Goal: Task Accomplishment & Management: Use online tool/utility

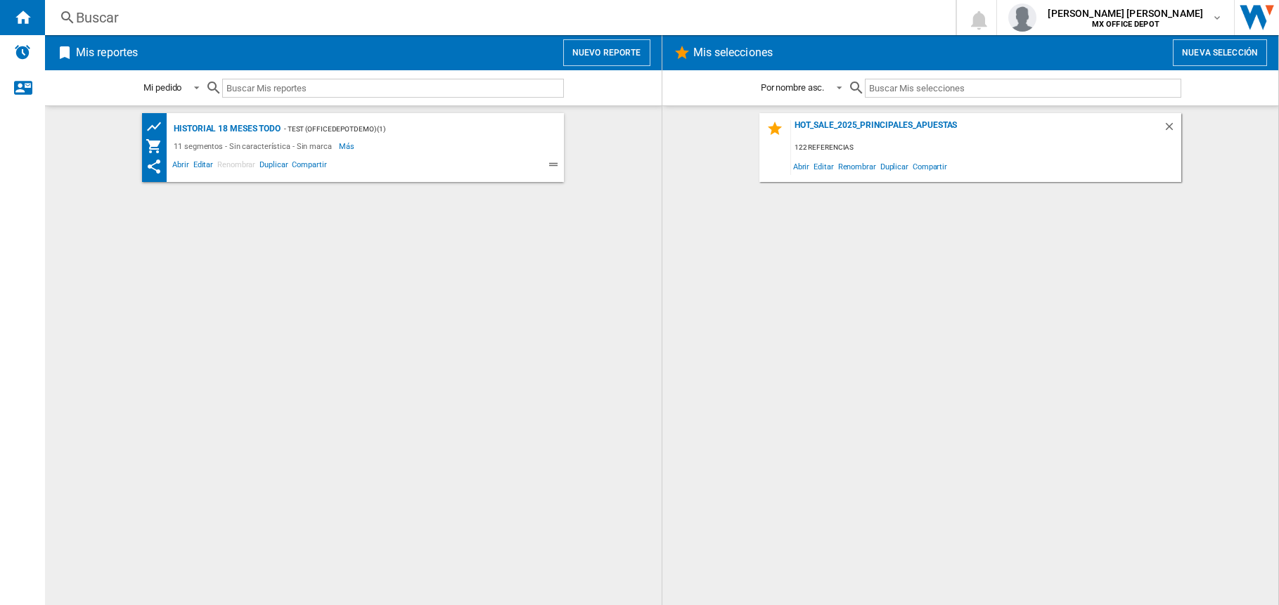
click at [628, 53] on button "Nuevo reporte" at bounding box center [606, 52] width 87 height 27
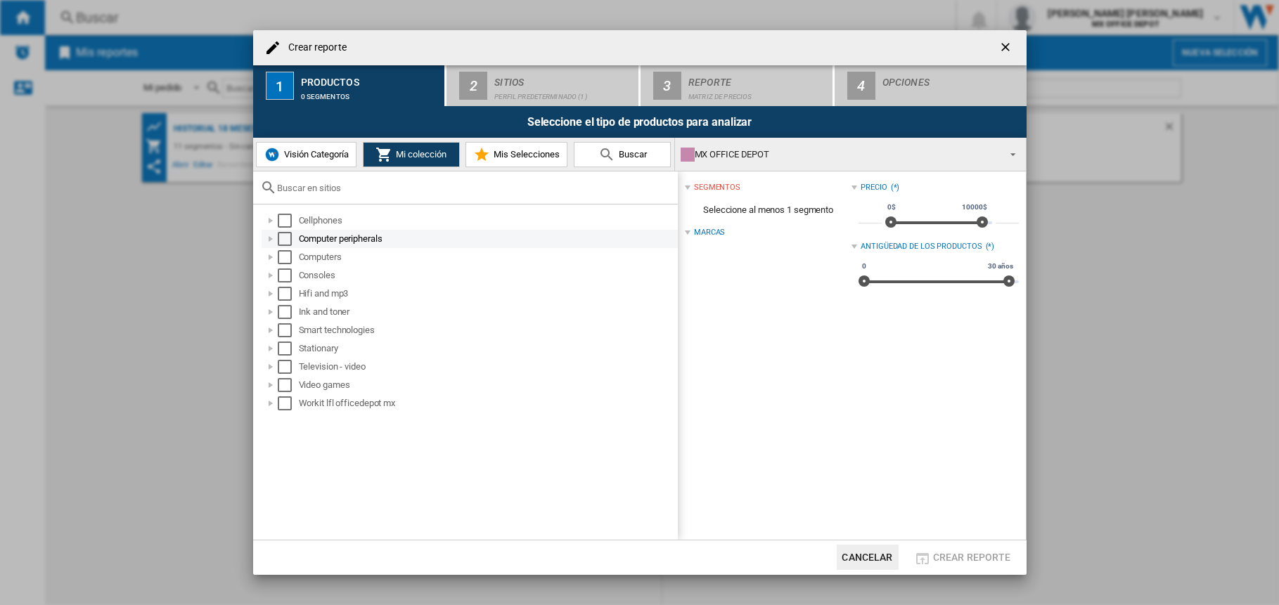
drag, startPoint x: 286, startPoint y: 223, endPoint x: 283, endPoint y: 235, distance: 12.3
click at [286, 222] on div "Select" at bounding box center [285, 221] width 14 height 14
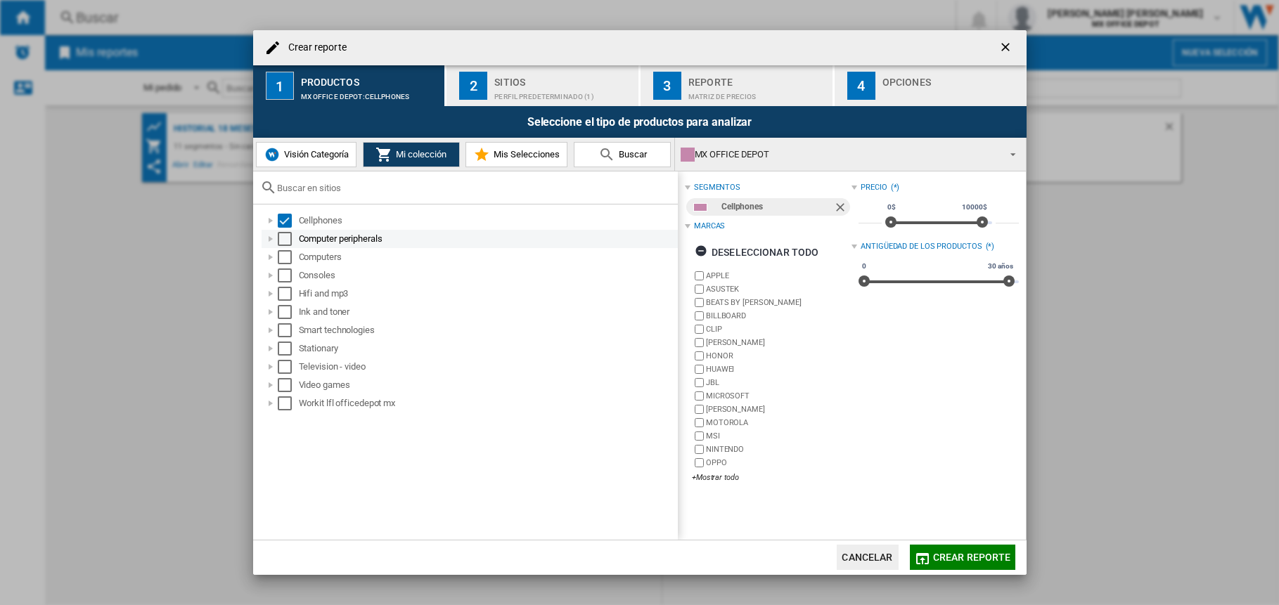
click at [286, 241] on div "Select" at bounding box center [285, 239] width 14 height 14
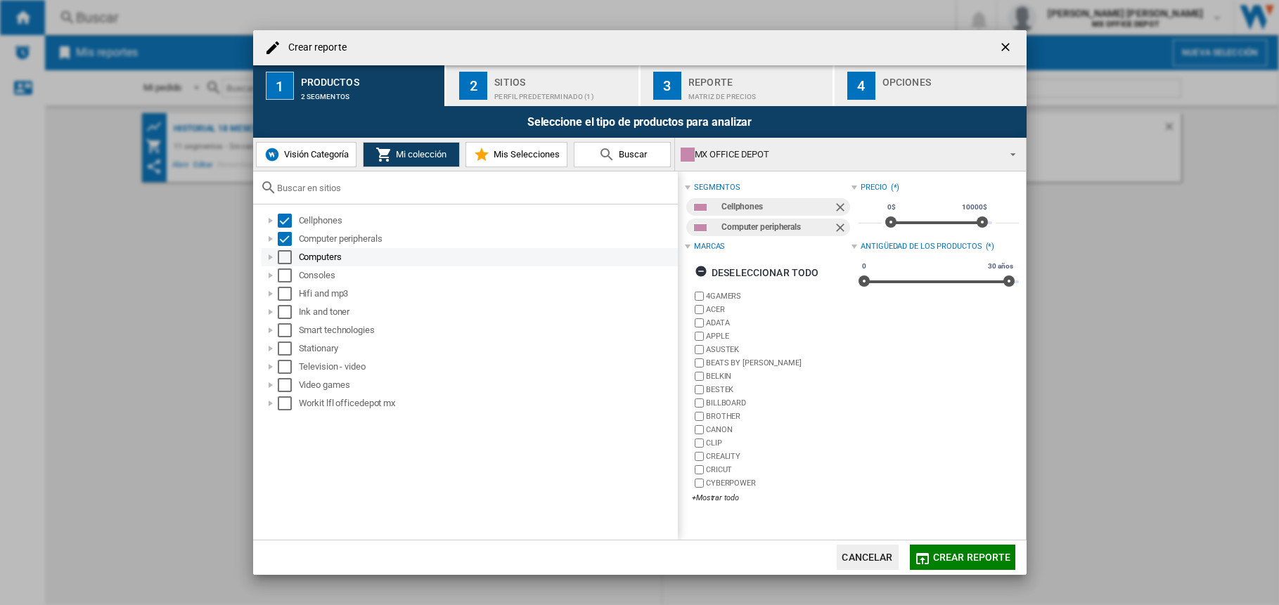
click at [285, 257] on div "Select" at bounding box center [285, 257] width 14 height 14
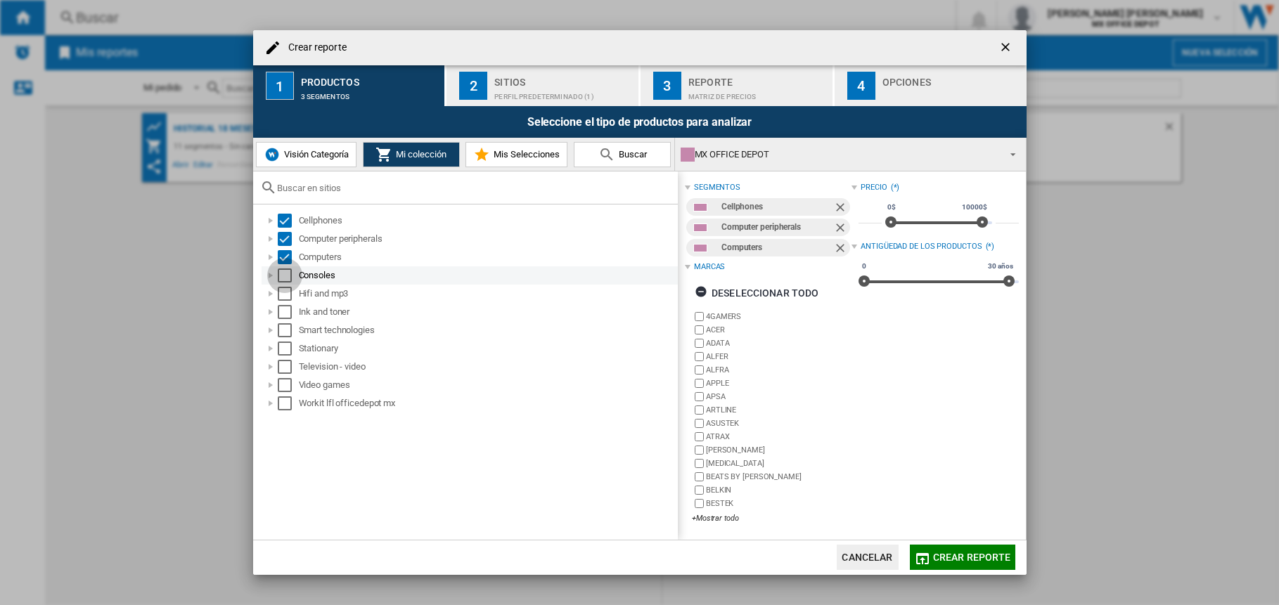
click at [283, 275] on div "Select" at bounding box center [285, 276] width 14 height 14
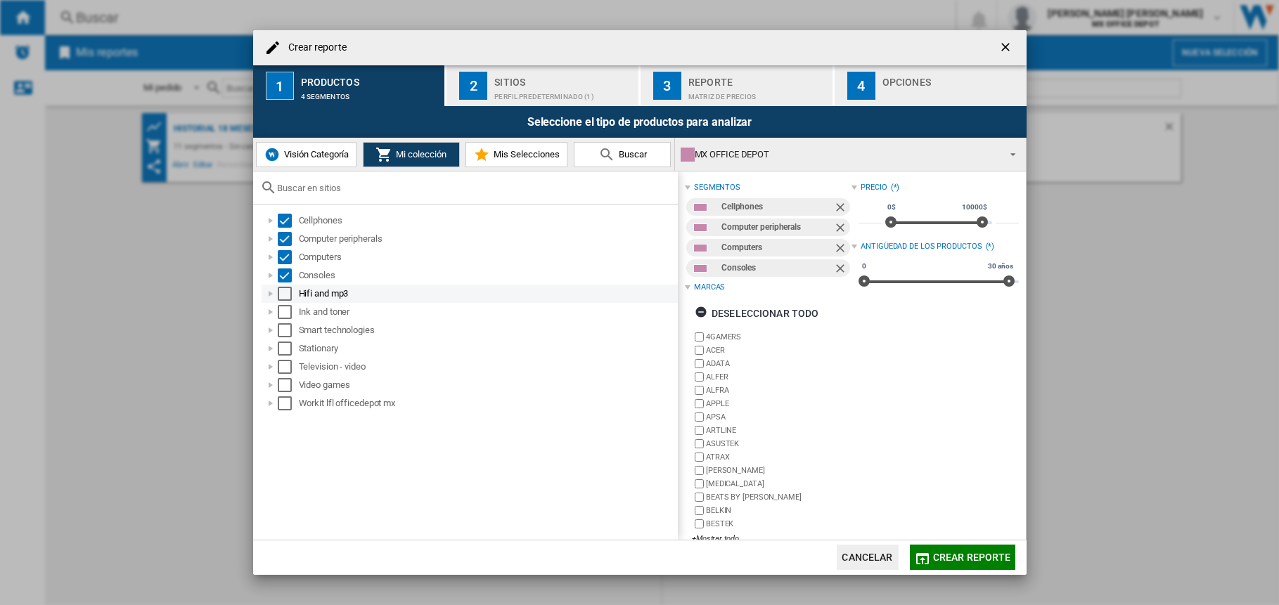
click at [286, 293] on div "Select" at bounding box center [285, 294] width 14 height 14
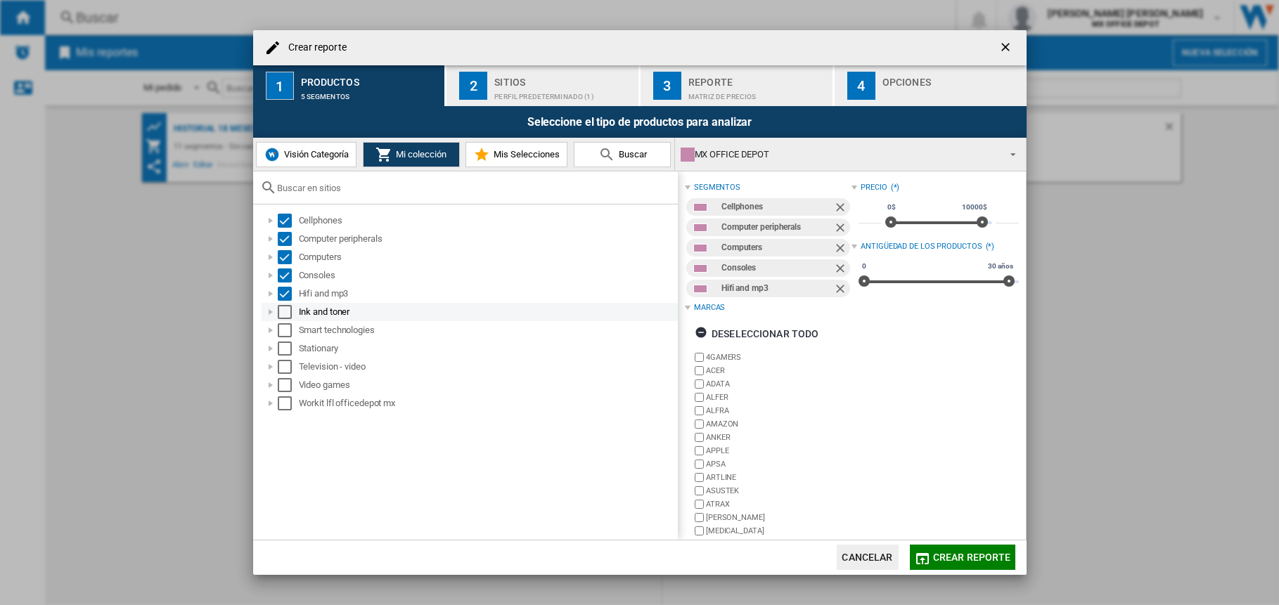
click at [285, 314] on div "Select" at bounding box center [285, 312] width 14 height 14
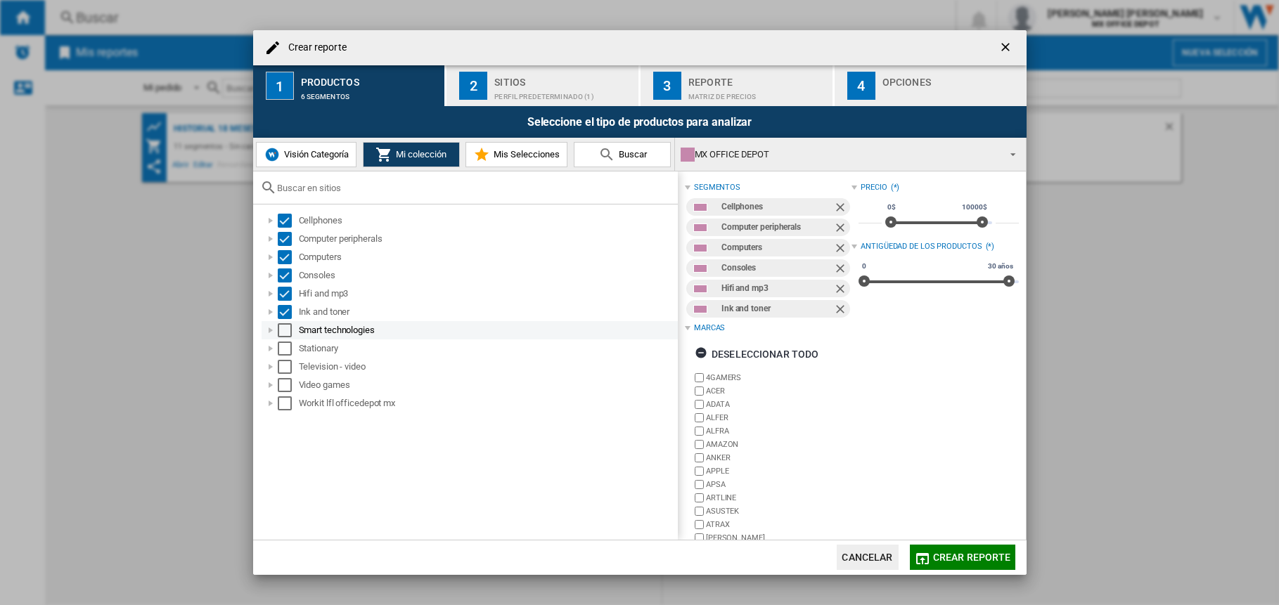
click at [284, 330] on div "Select" at bounding box center [285, 330] width 14 height 14
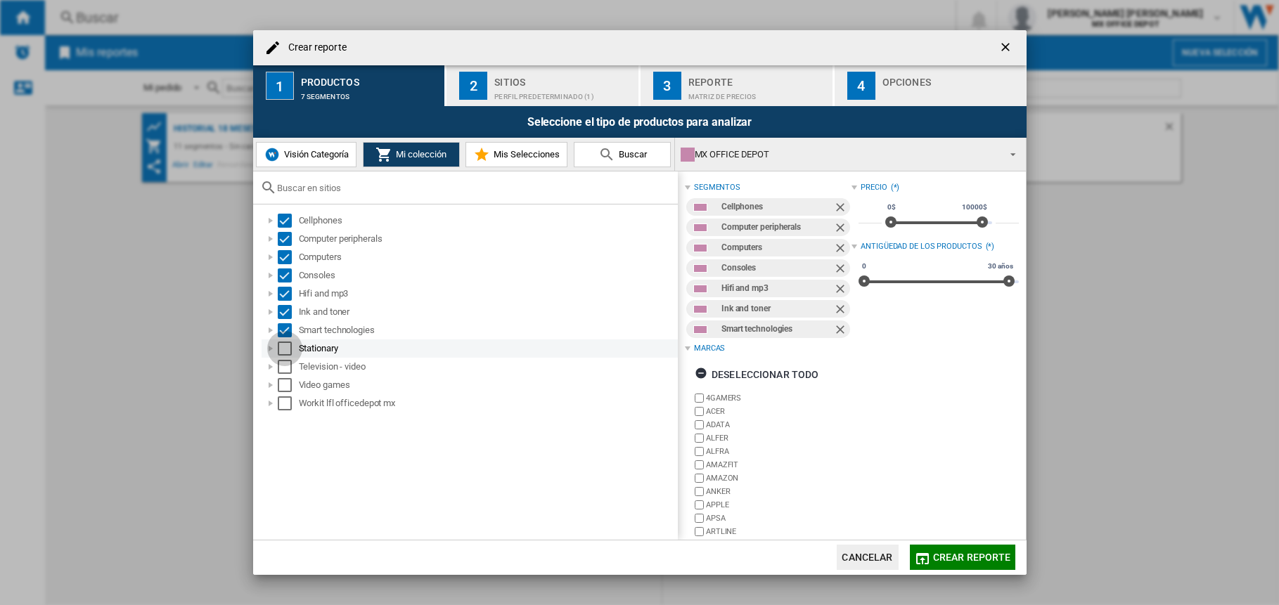
click at [285, 348] on div "Select" at bounding box center [285, 349] width 14 height 14
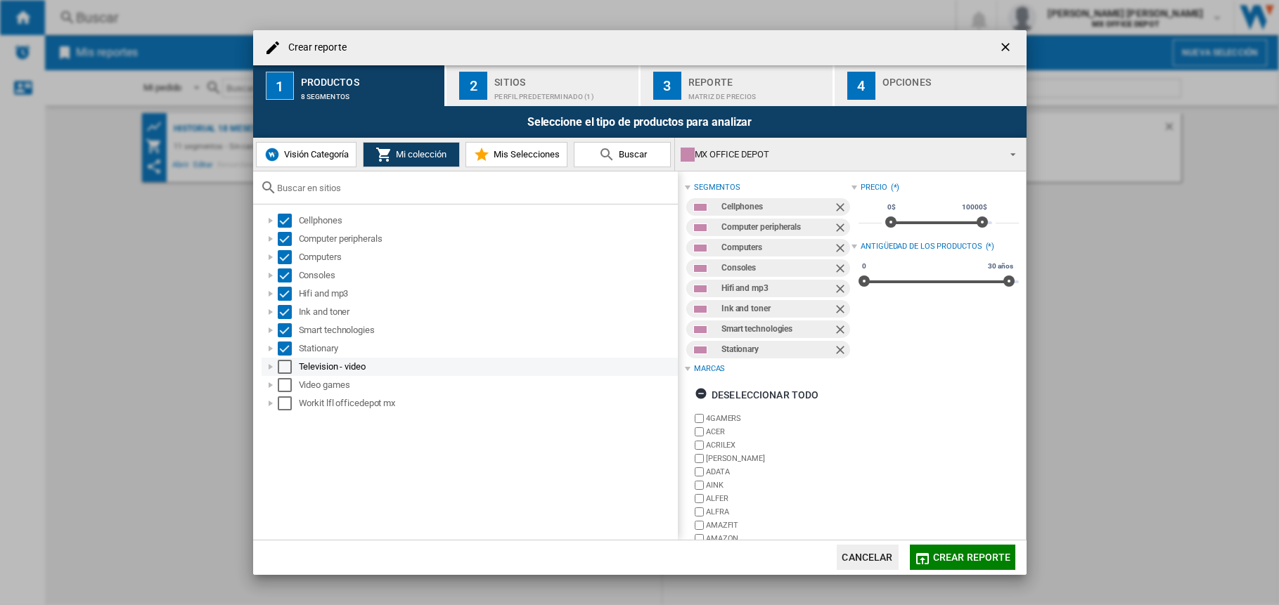
click at [284, 368] on div "Select" at bounding box center [285, 367] width 14 height 14
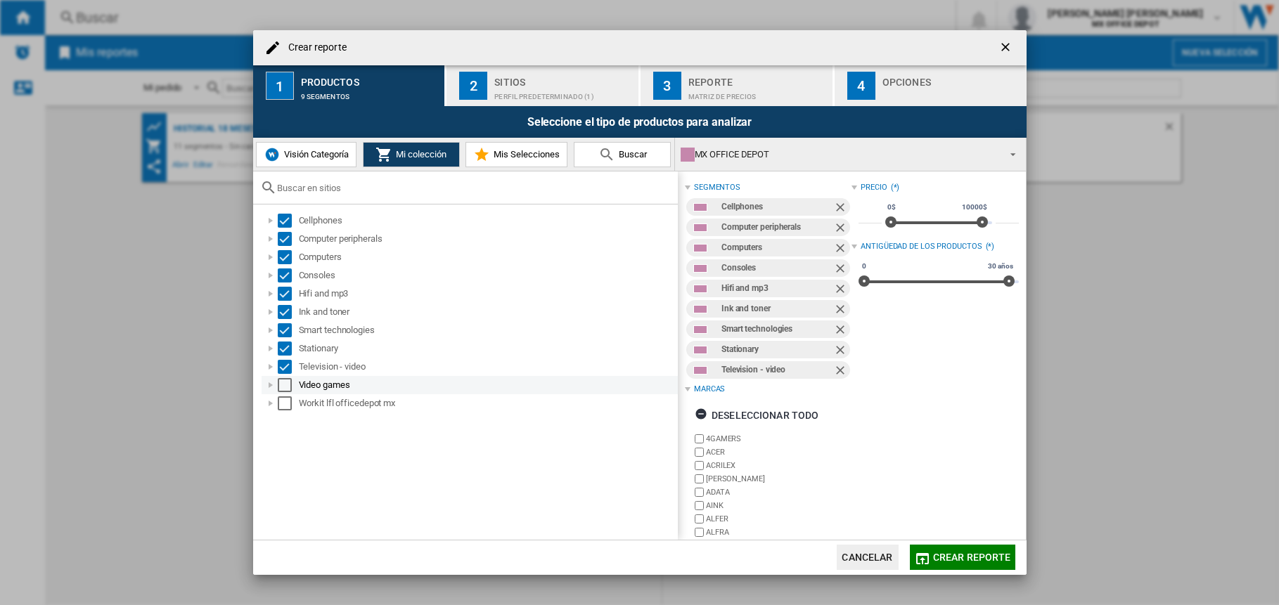
click at [283, 387] on div "Select" at bounding box center [285, 385] width 14 height 14
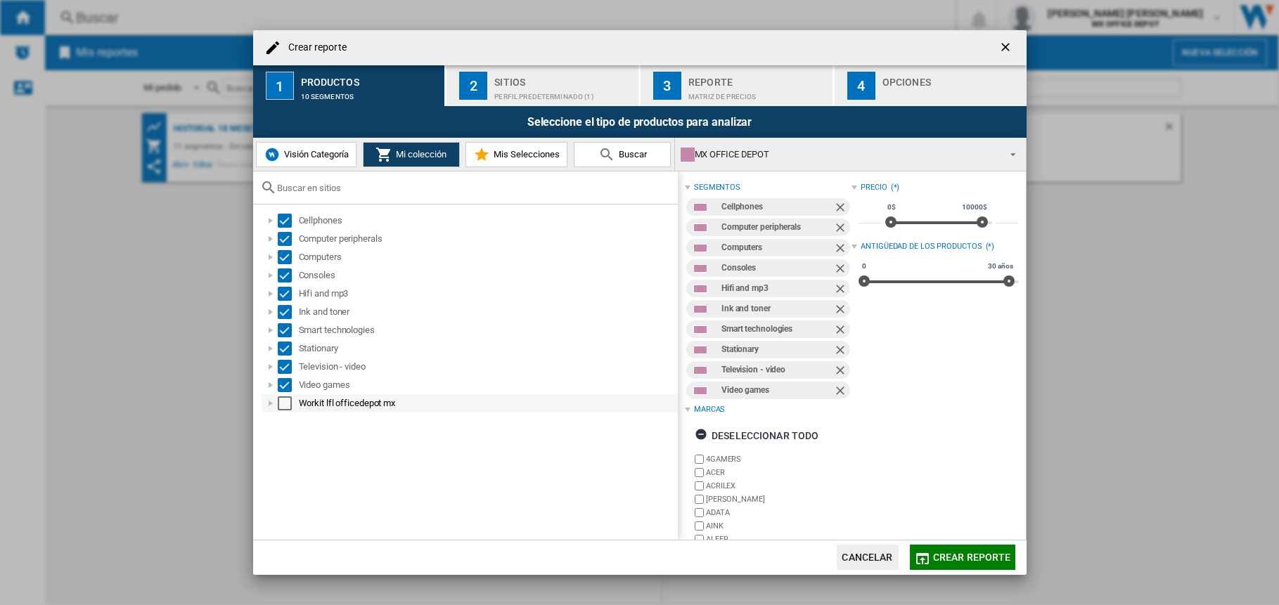
click at [283, 404] on div "Select" at bounding box center [285, 404] width 14 height 14
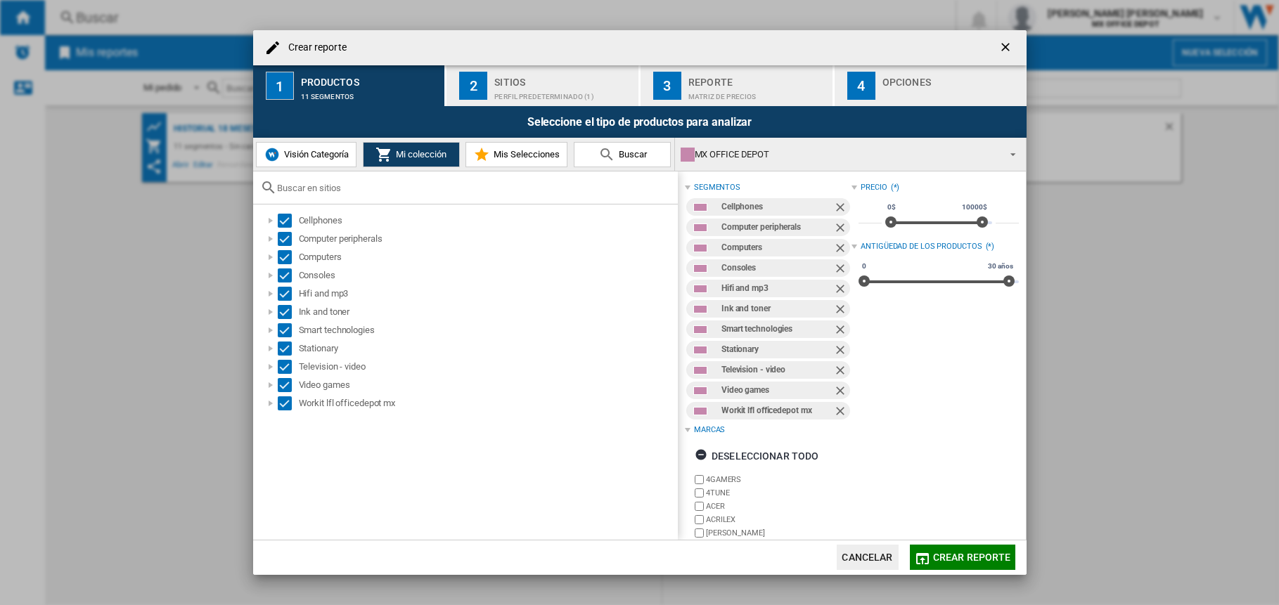
click at [526, 88] on div "Perfil predeterminado (1)" at bounding box center [563, 93] width 139 height 15
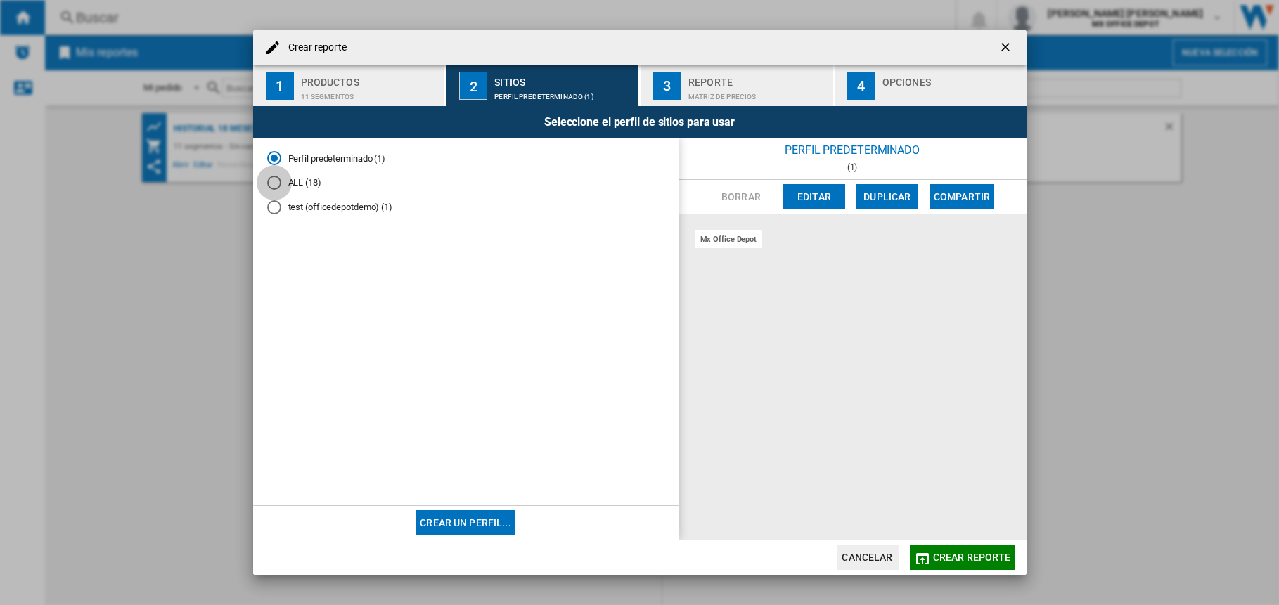
click at [275, 185] on div "ALL (18)" at bounding box center [274, 183] width 14 height 14
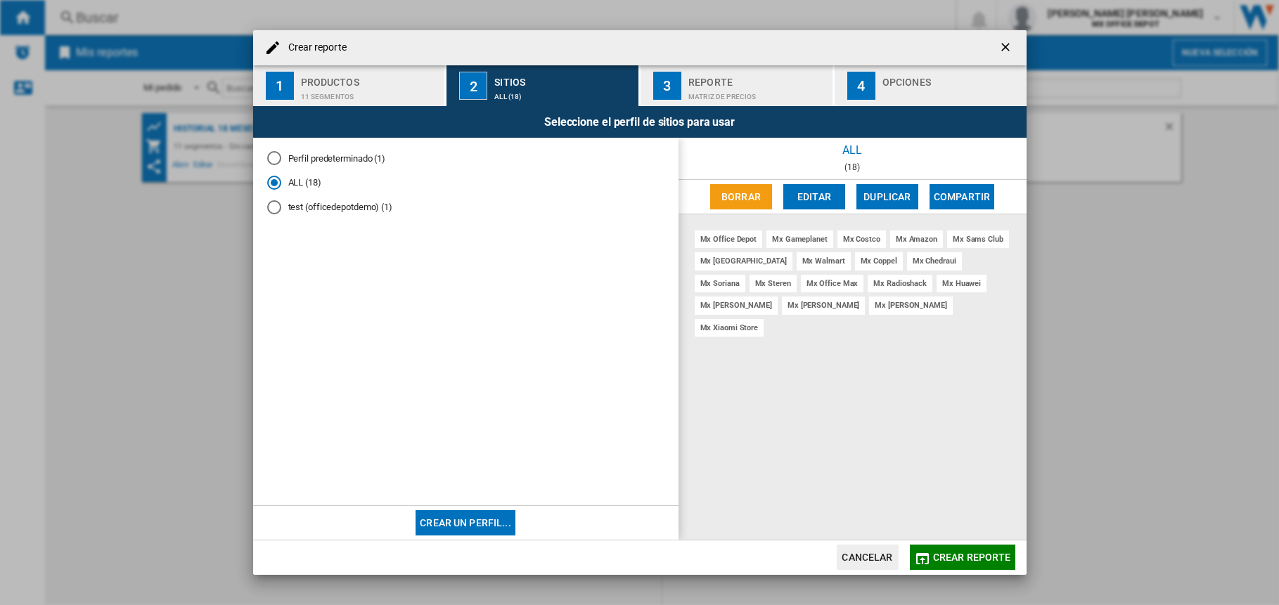
click at [728, 84] on div "Reporte" at bounding box center [757, 78] width 139 height 15
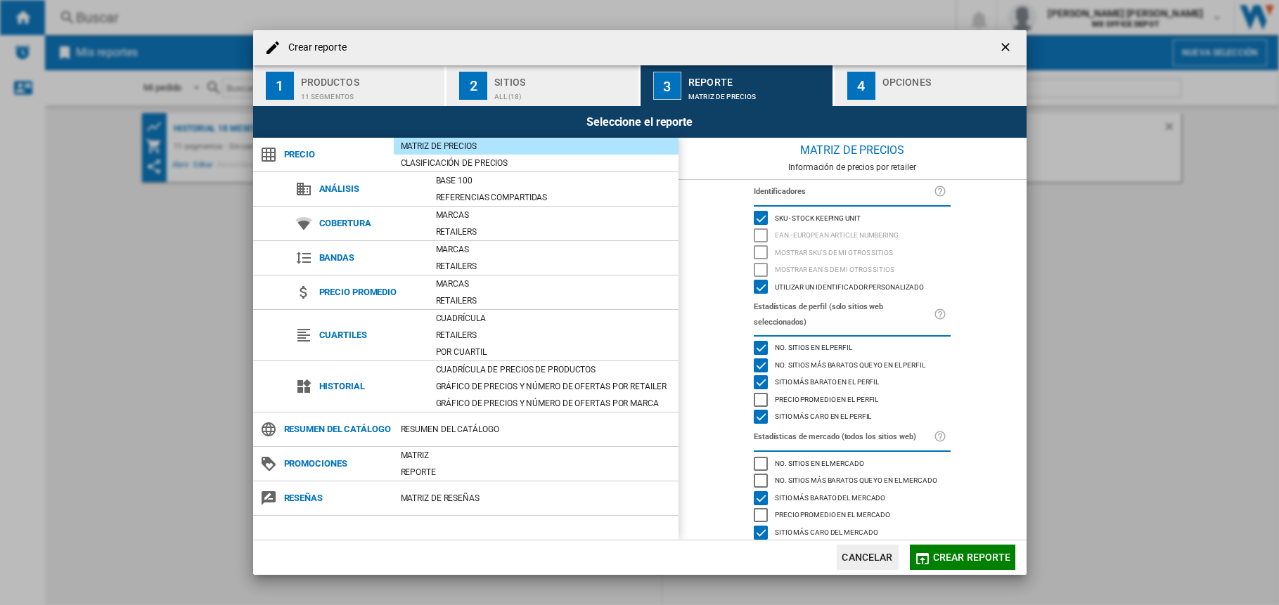
click at [889, 84] on div "Opciones" at bounding box center [951, 78] width 139 height 15
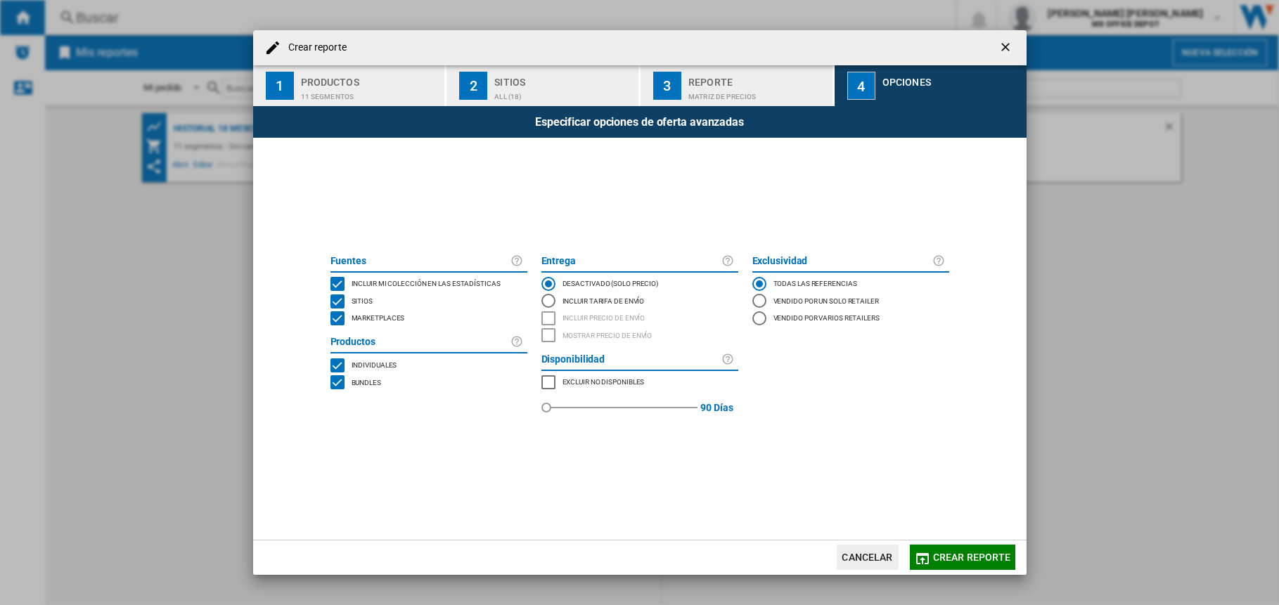
click at [944, 558] on span "Crear reporte" at bounding box center [972, 557] width 78 height 11
